Goal: Task Accomplishment & Management: Use online tool/utility

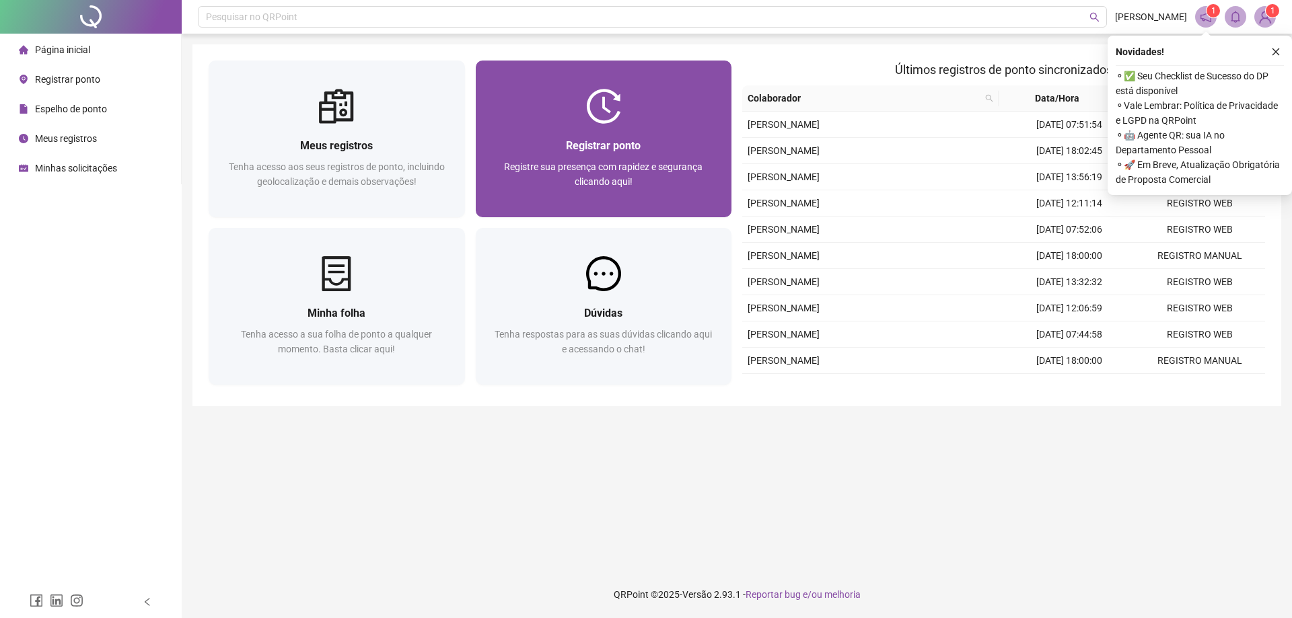
click at [640, 148] on span "Registrar ponto" at bounding box center [603, 145] width 75 height 13
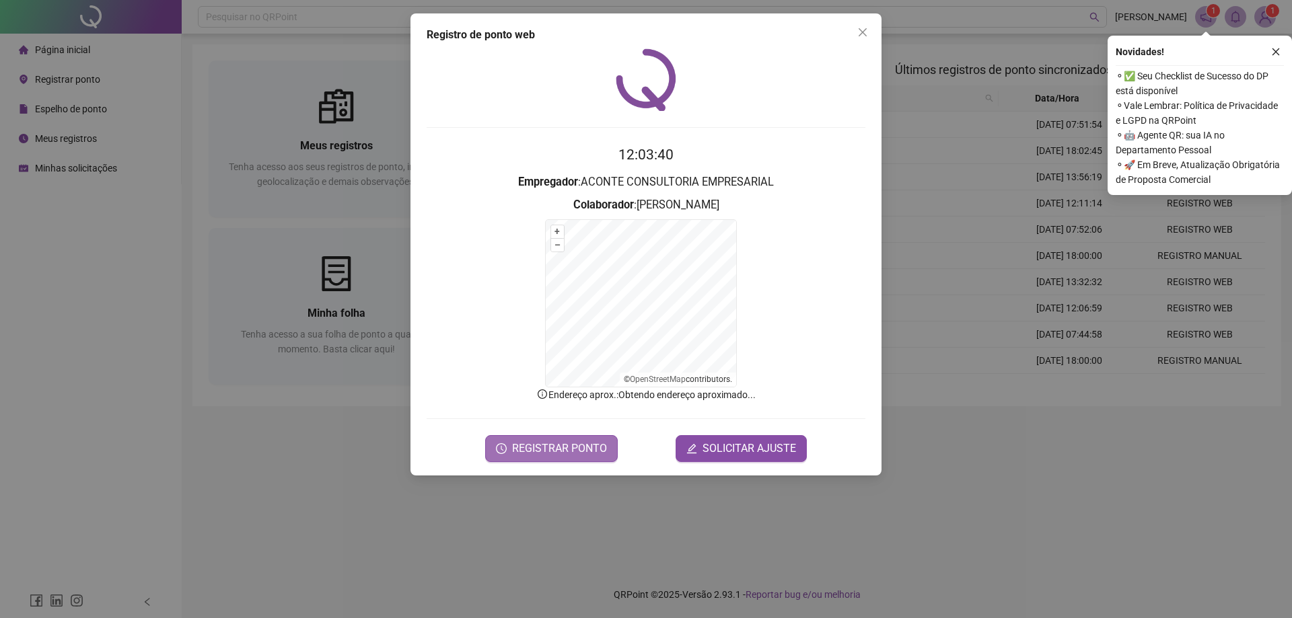
click at [562, 452] on span "REGISTRAR PONTO" at bounding box center [559, 449] width 95 height 16
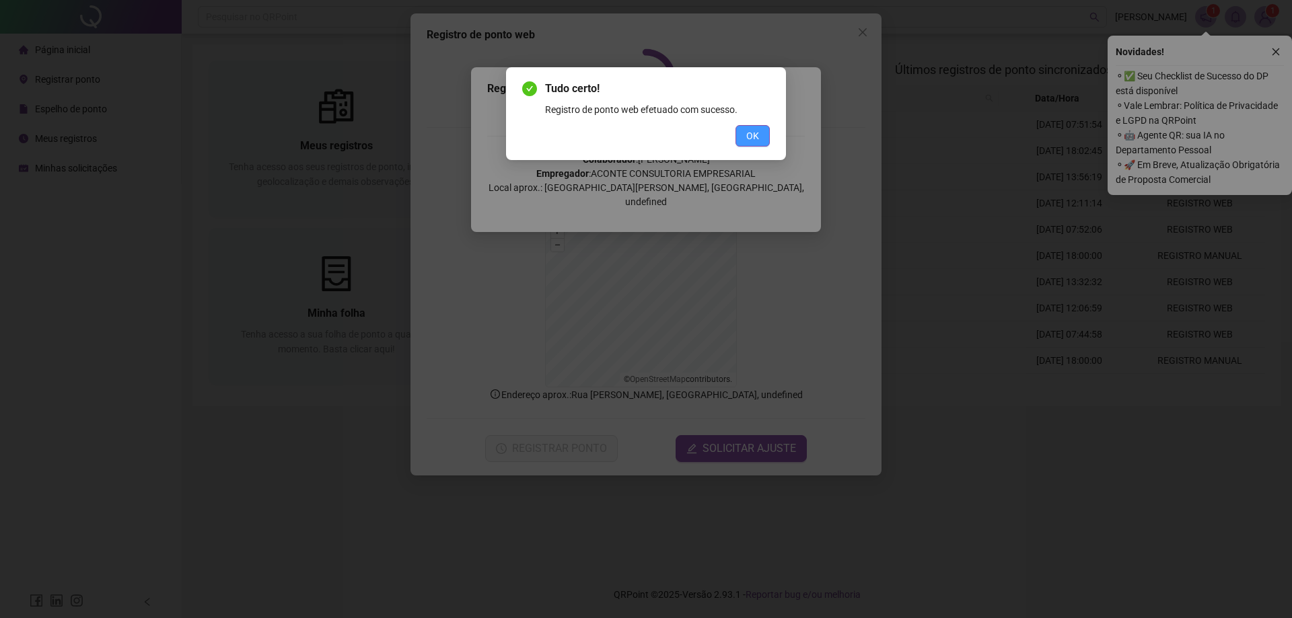
click at [746, 134] on span "OK" at bounding box center [752, 135] width 13 height 15
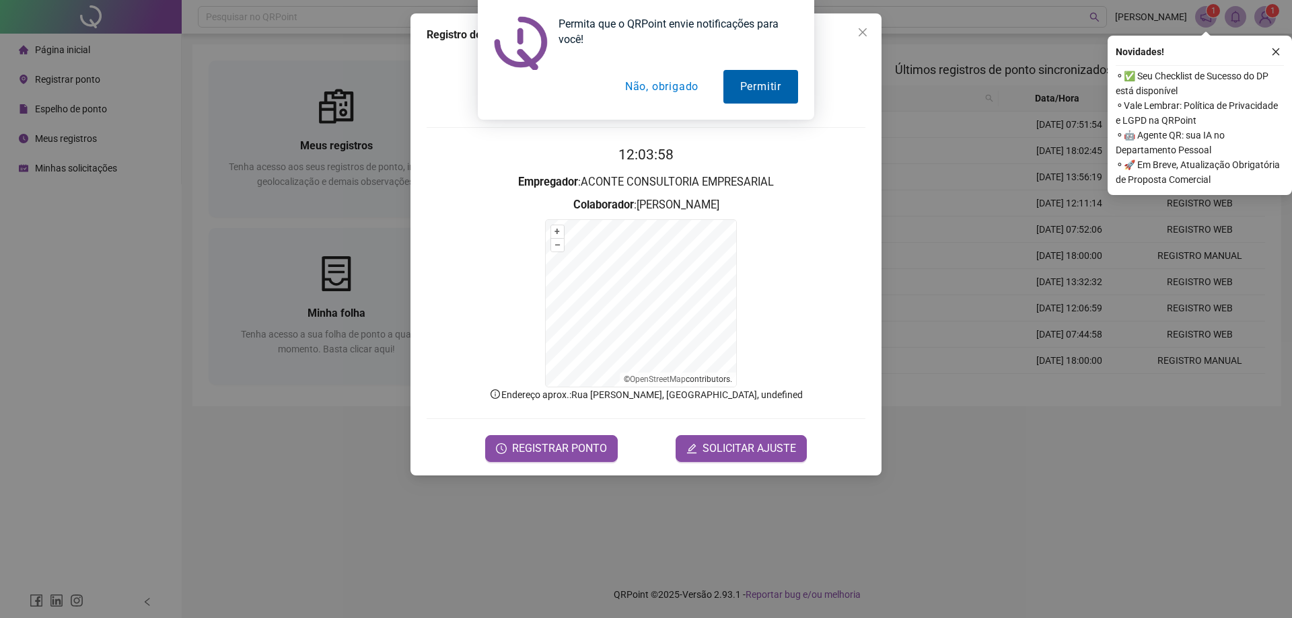
click at [757, 89] on button "Permitir" at bounding box center [760, 87] width 75 height 34
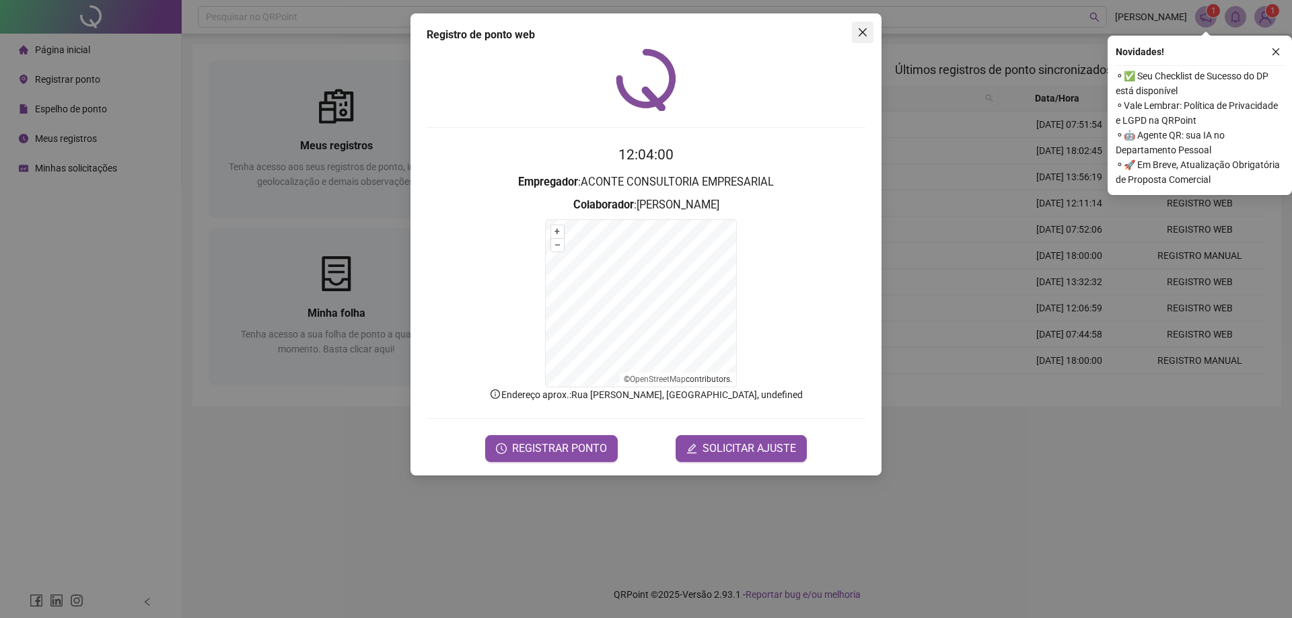
click at [862, 31] on icon "close" at bounding box center [862, 32] width 11 height 11
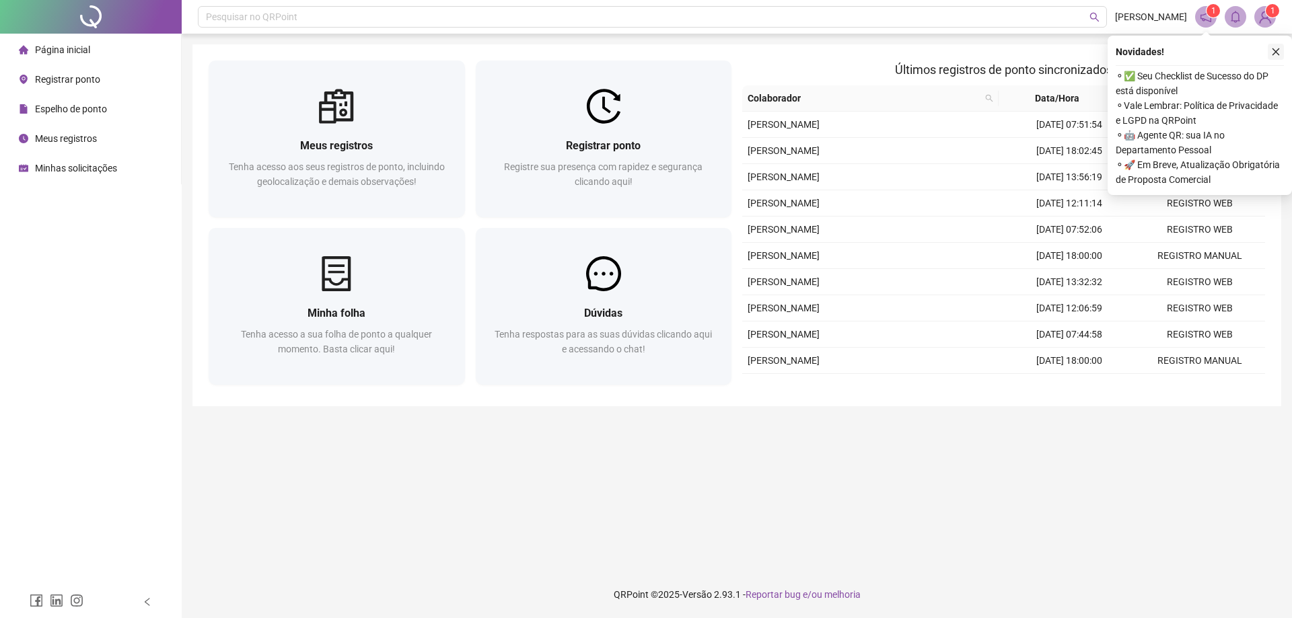
click at [1276, 57] on button "button" at bounding box center [1275, 52] width 16 height 16
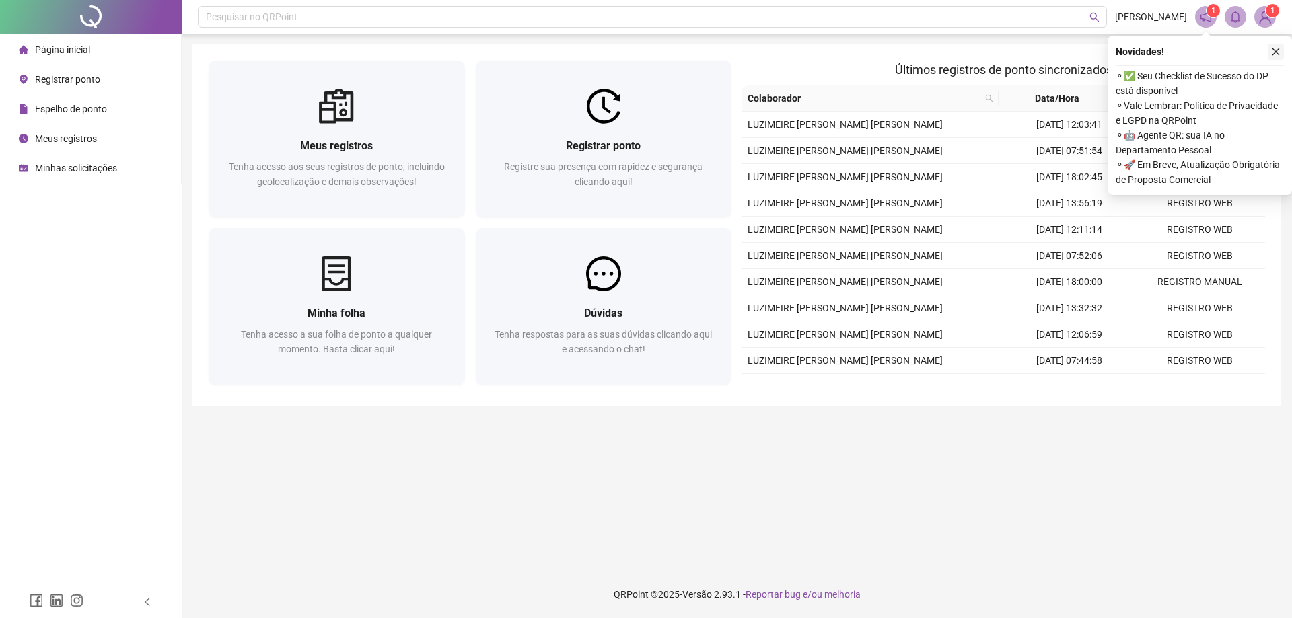
click at [1275, 52] on icon "close" at bounding box center [1275, 51] width 9 height 9
